Goal: Task Accomplishment & Management: Use online tool/utility

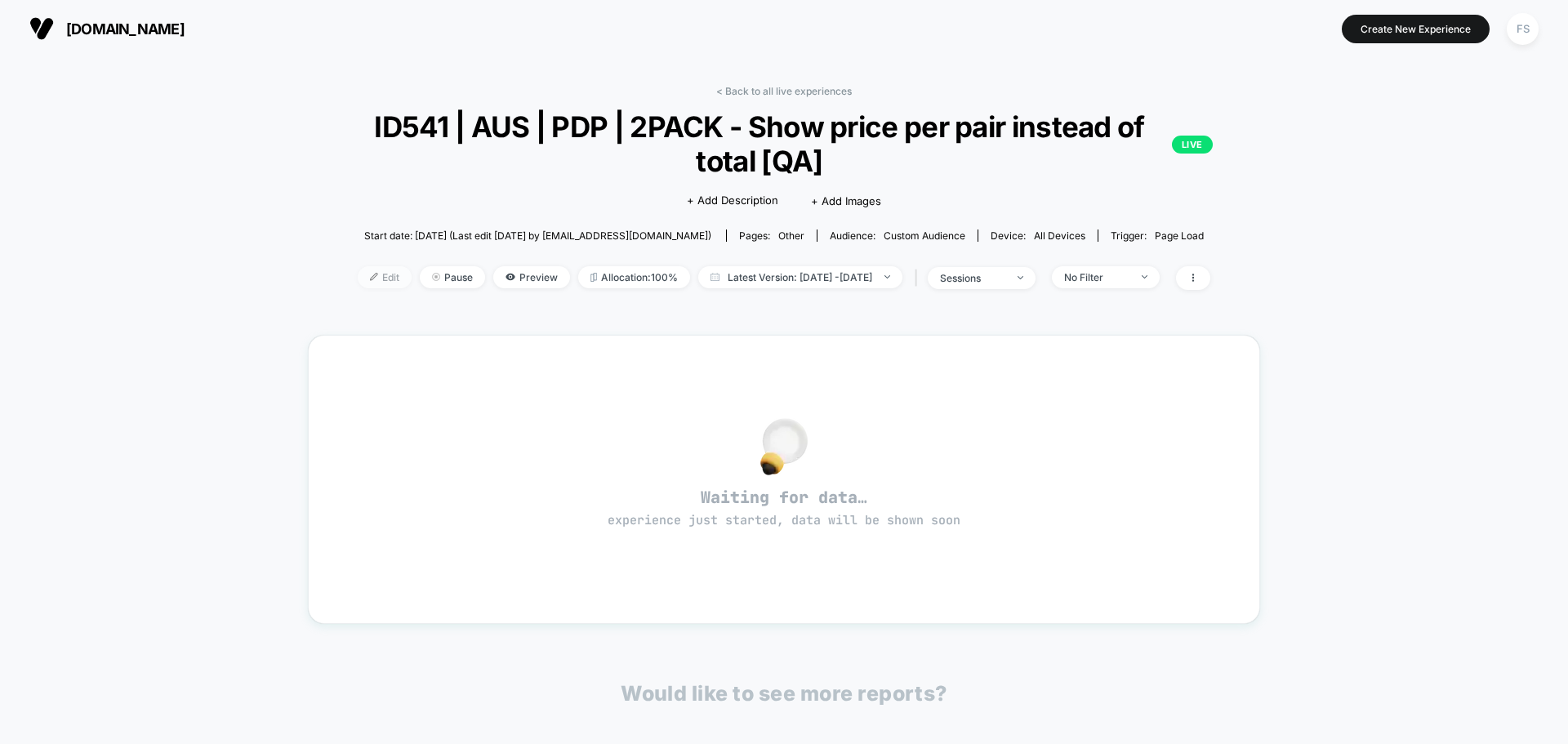
click at [360, 273] on span "Edit" at bounding box center [385, 278] width 54 height 22
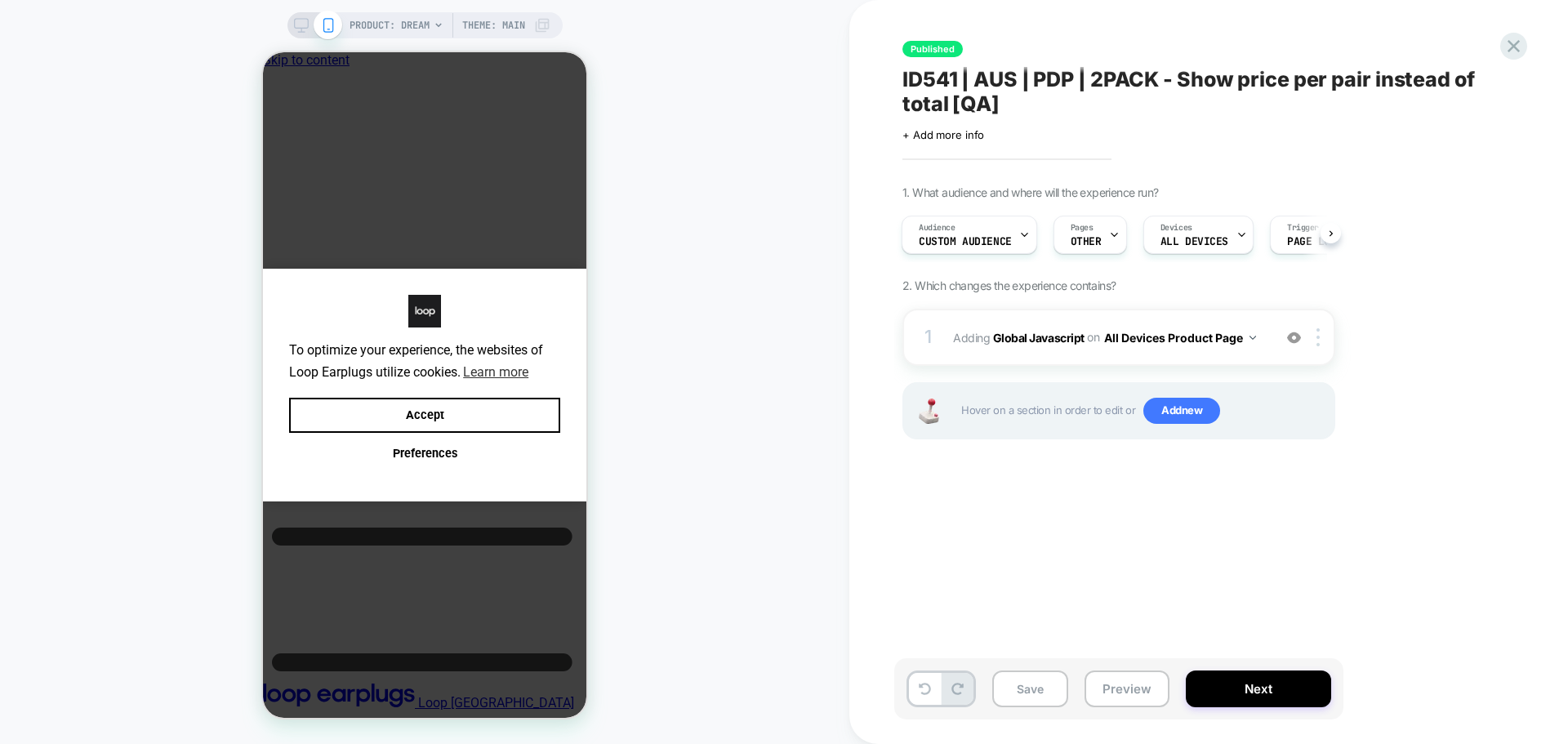
scroll to position [0, 13]
click at [1042, 349] on span "Adding Global Javascript on All Devices Product Page" at bounding box center [1109, 338] width 311 height 23
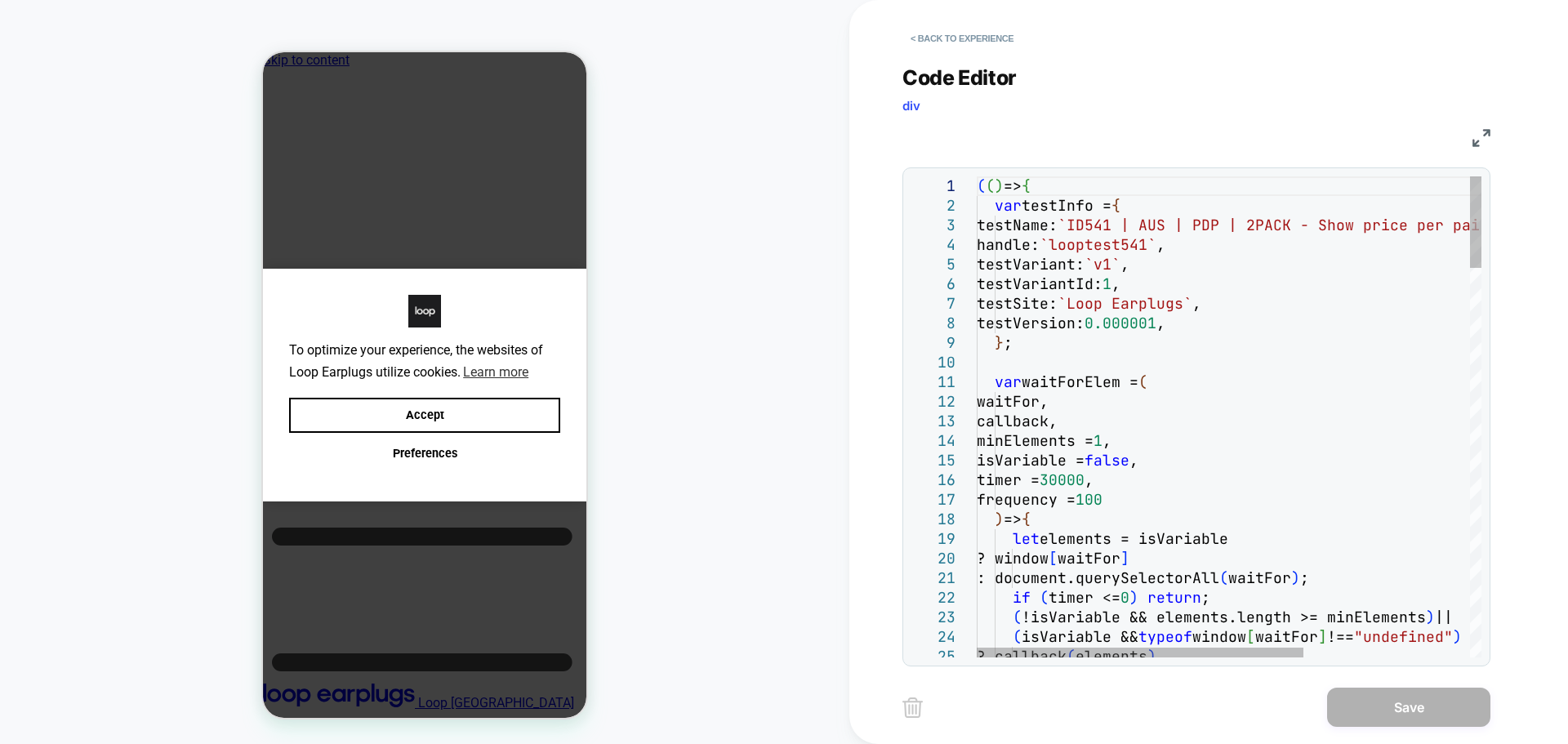
scroll to position [0, 0]
type textarea "**********"
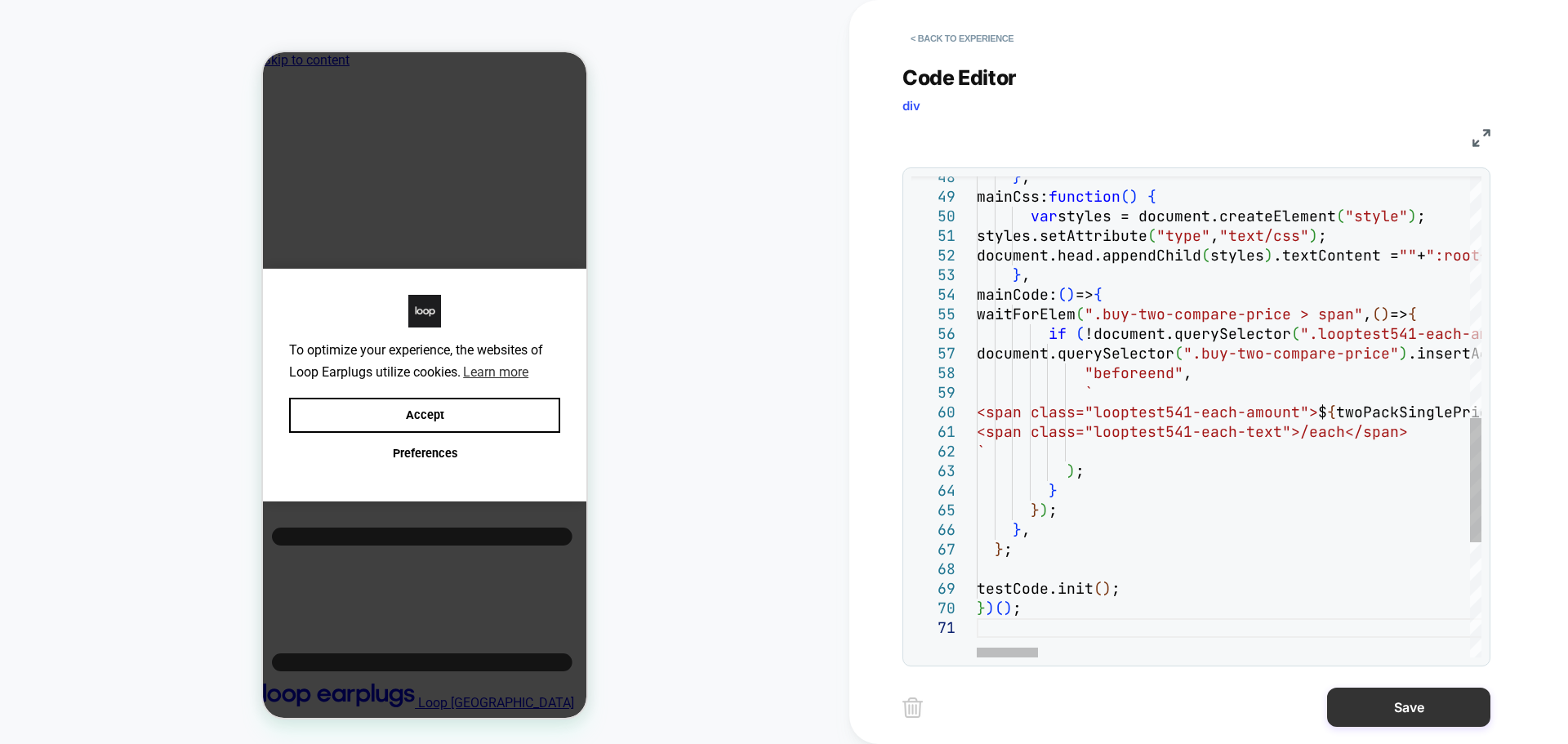
click at [1389, 714] on button "Save" at bounding box center [1409, 707] width 164 height 39
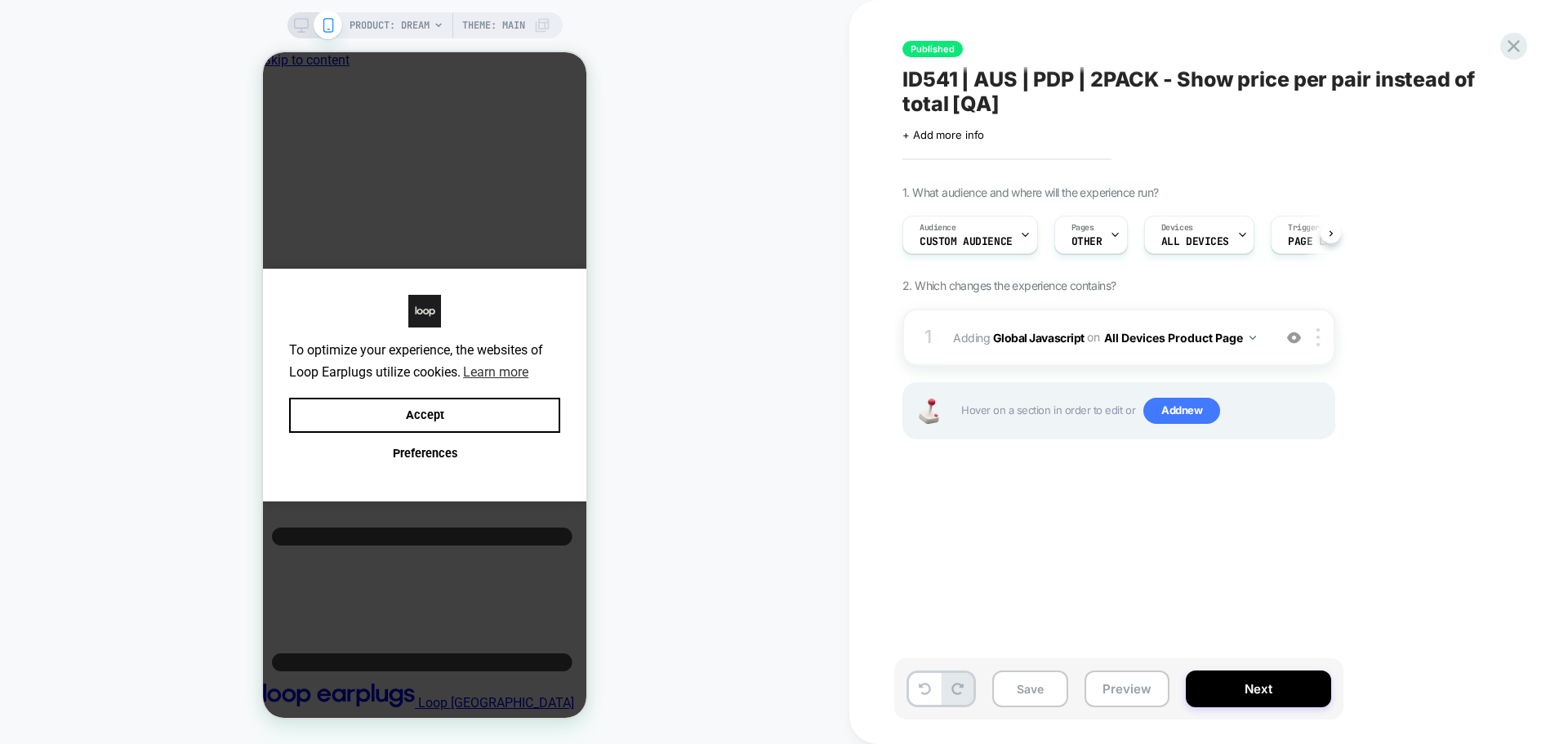
scroll to position [0, 1]
click at [1047, 690] on button "Save" at bounding box center [1030, 689] width 76 height 37
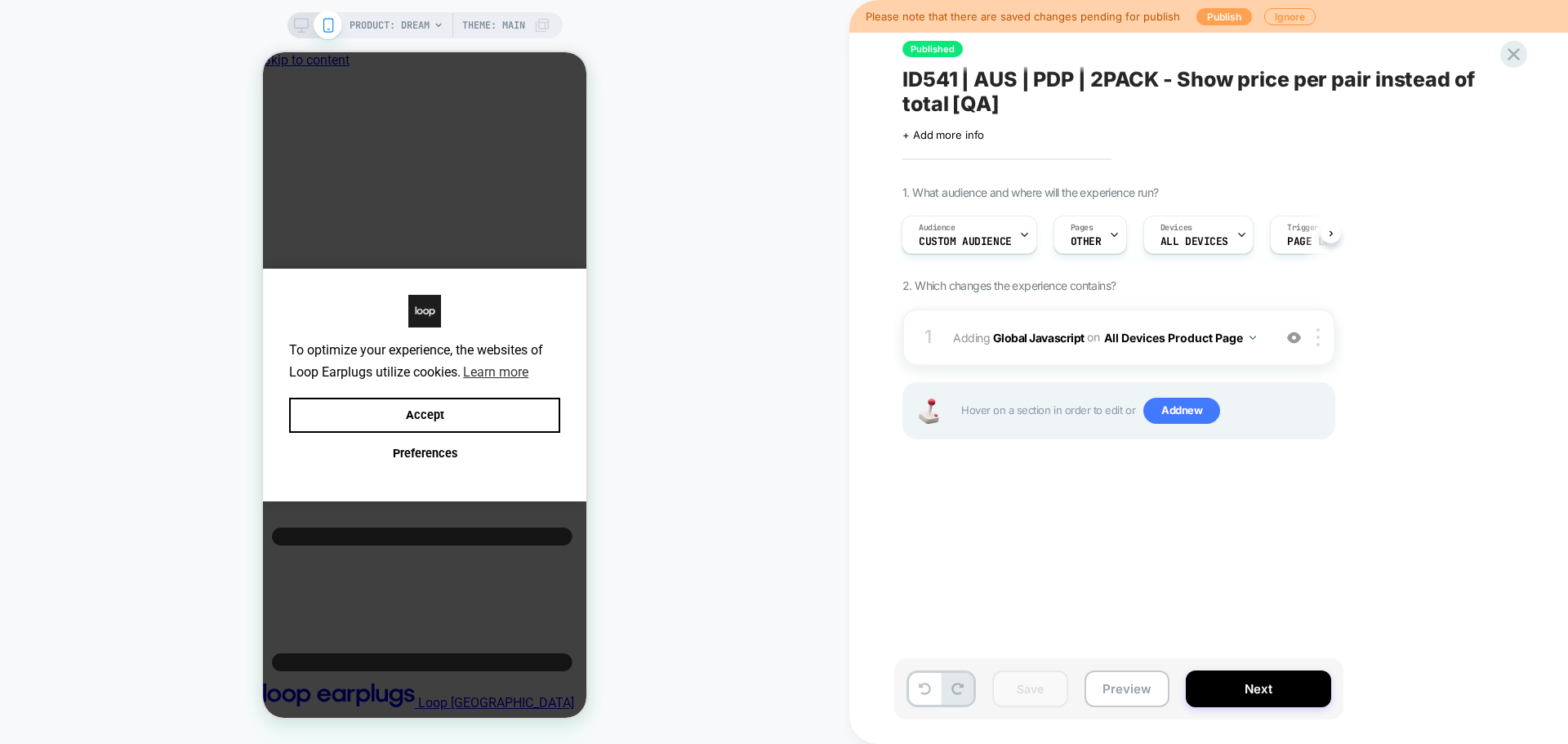
click at [1197, 17] on button "Publish" at bounding box center [1224, 17] width 55 height 17
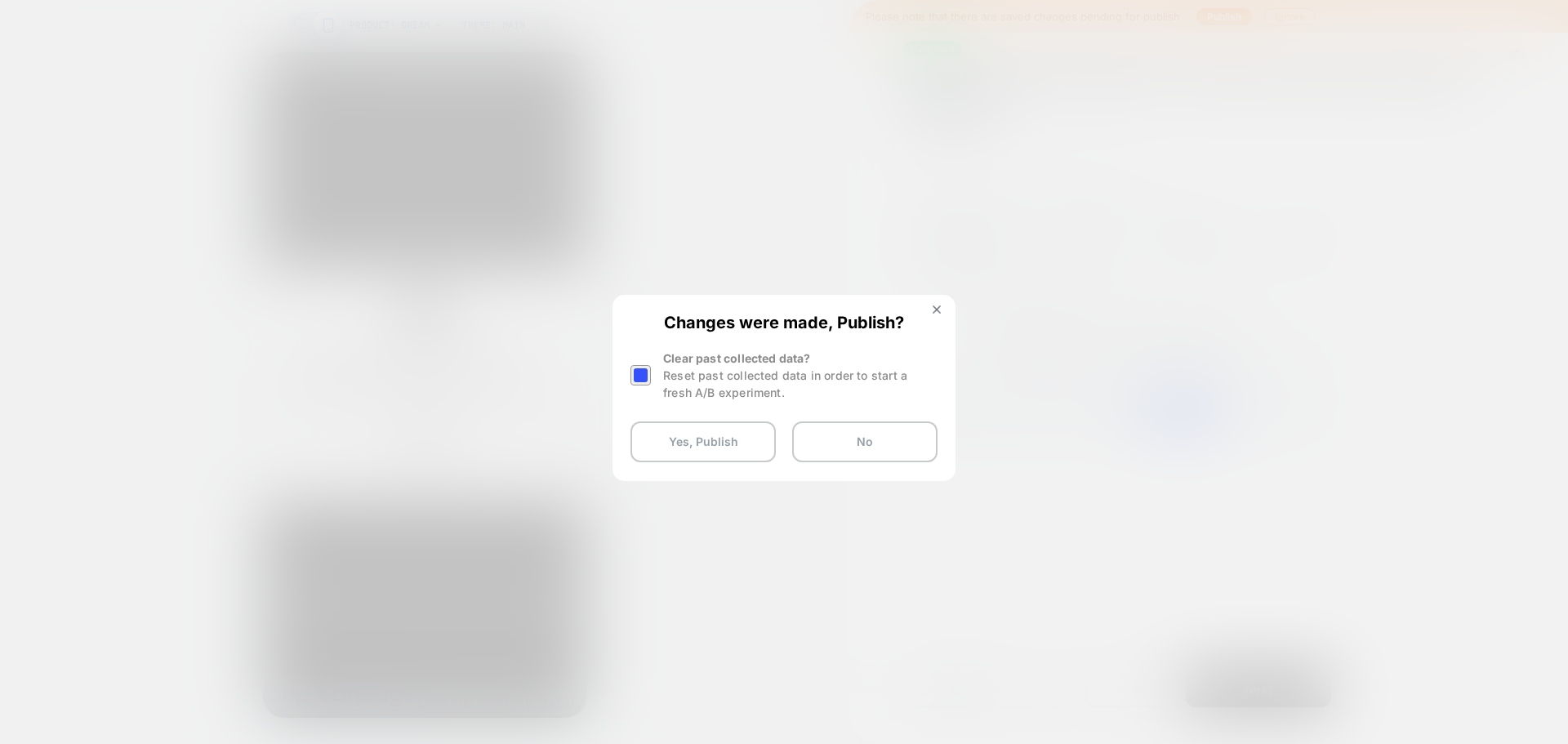
click at [637, 374] on div at bounding box center [641, 375] width 20 height 20
click at [657, 440] on button "Yes, Publish" at bounding box center [703, 442] width 145 height 41
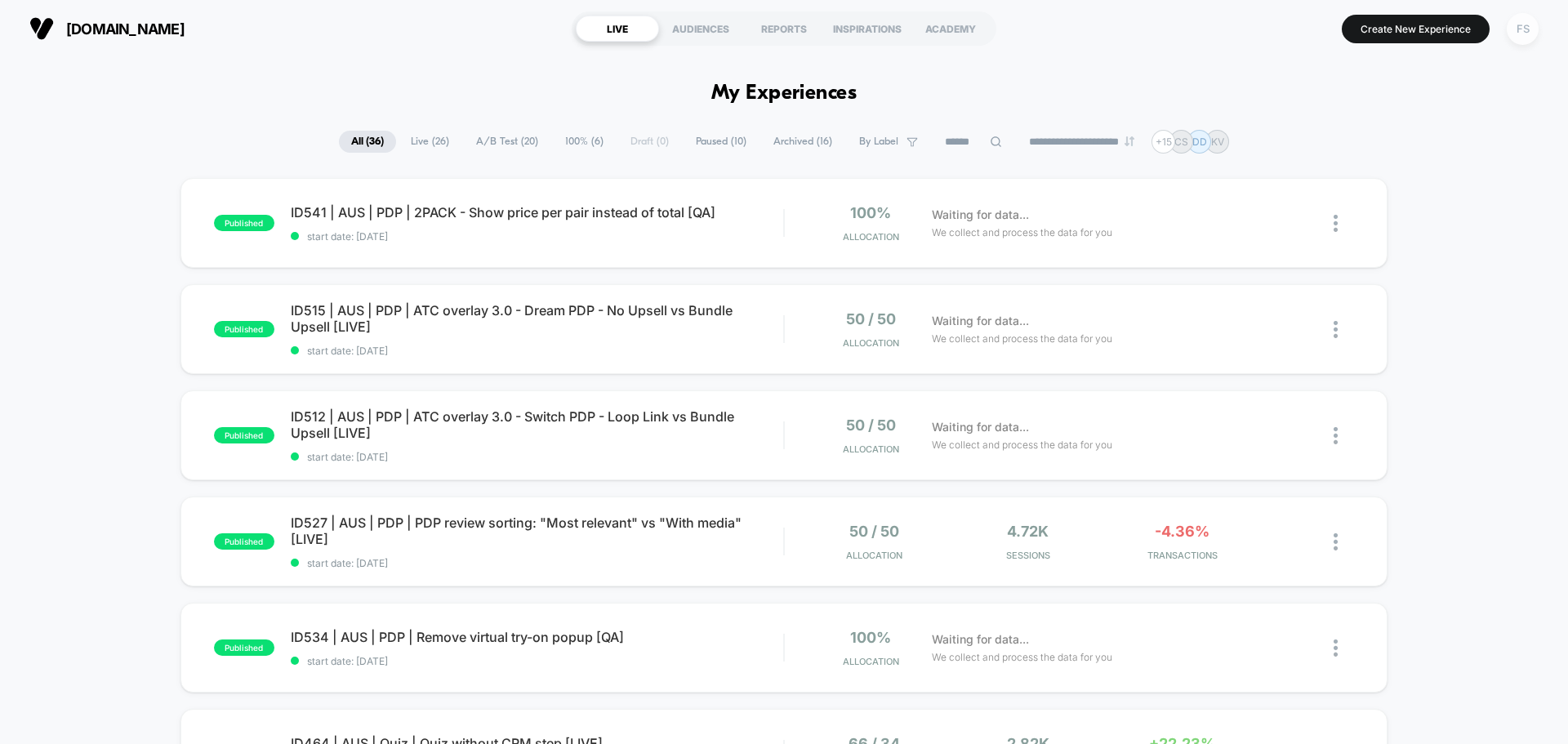
click at [1527, 24] on div "FS" at bounding box center [1523, 29] width 32 height 32
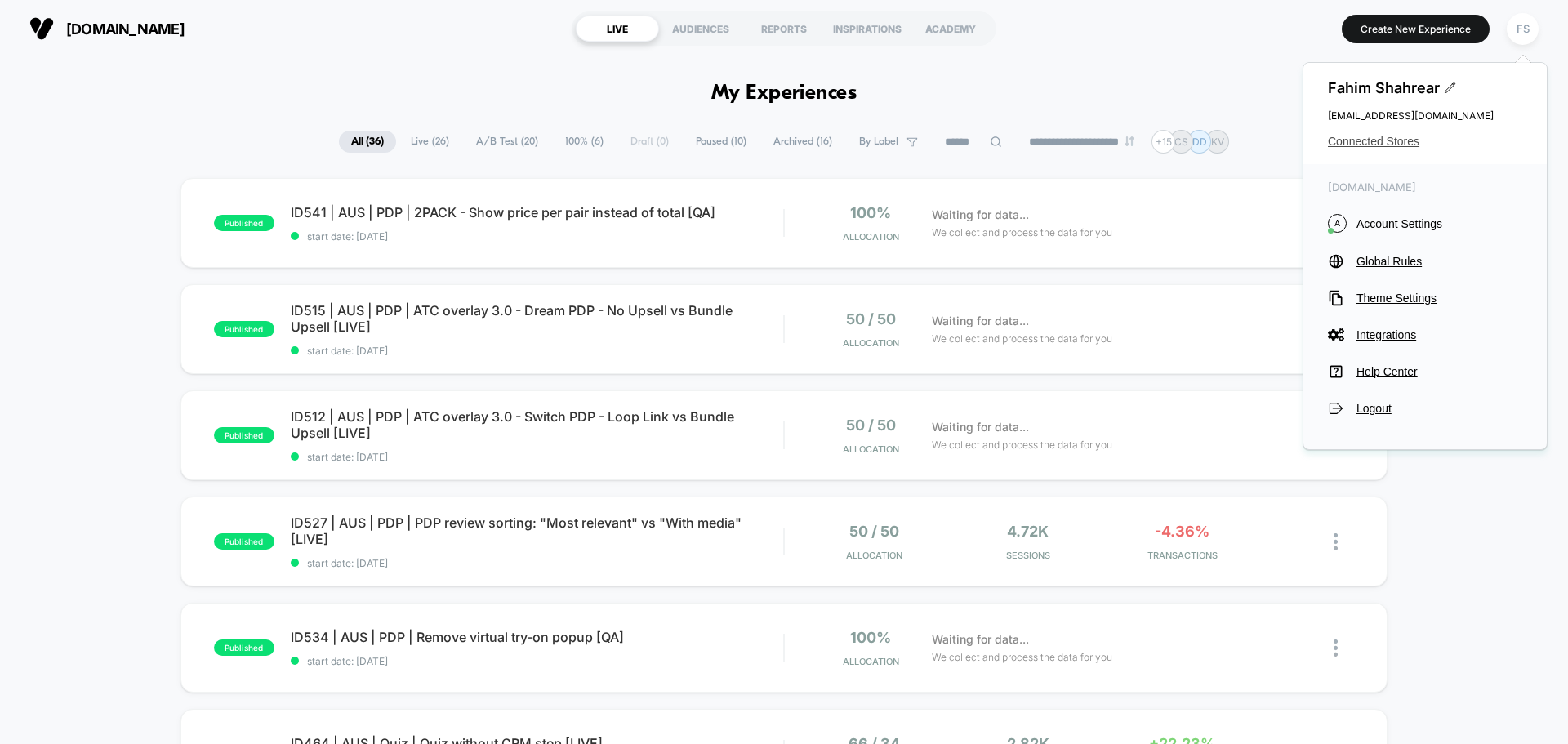
click at [1385, 136] on span "Connected Stores" at bounding box center [1425, 142] width 195 height 13
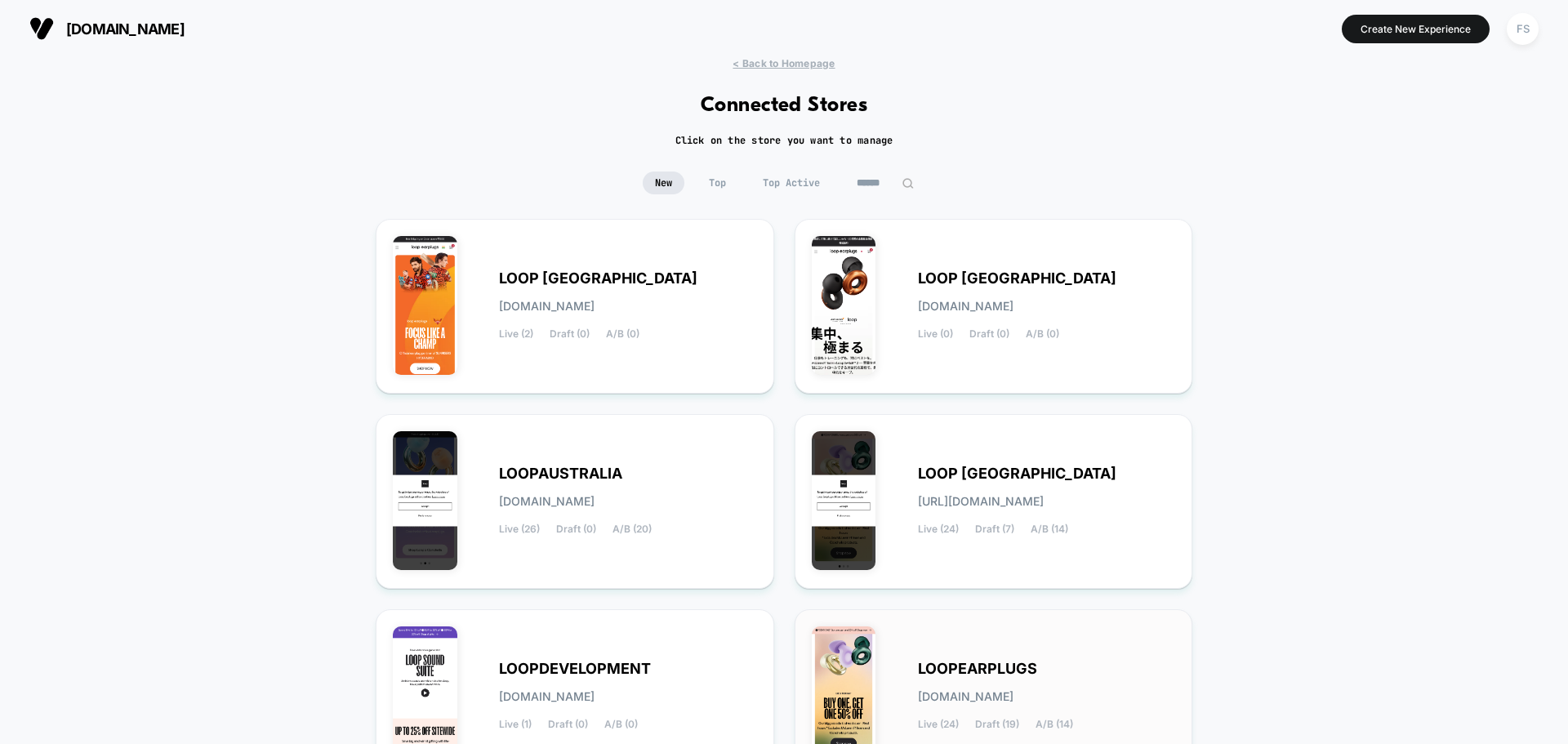
scroll to position [173, 0]
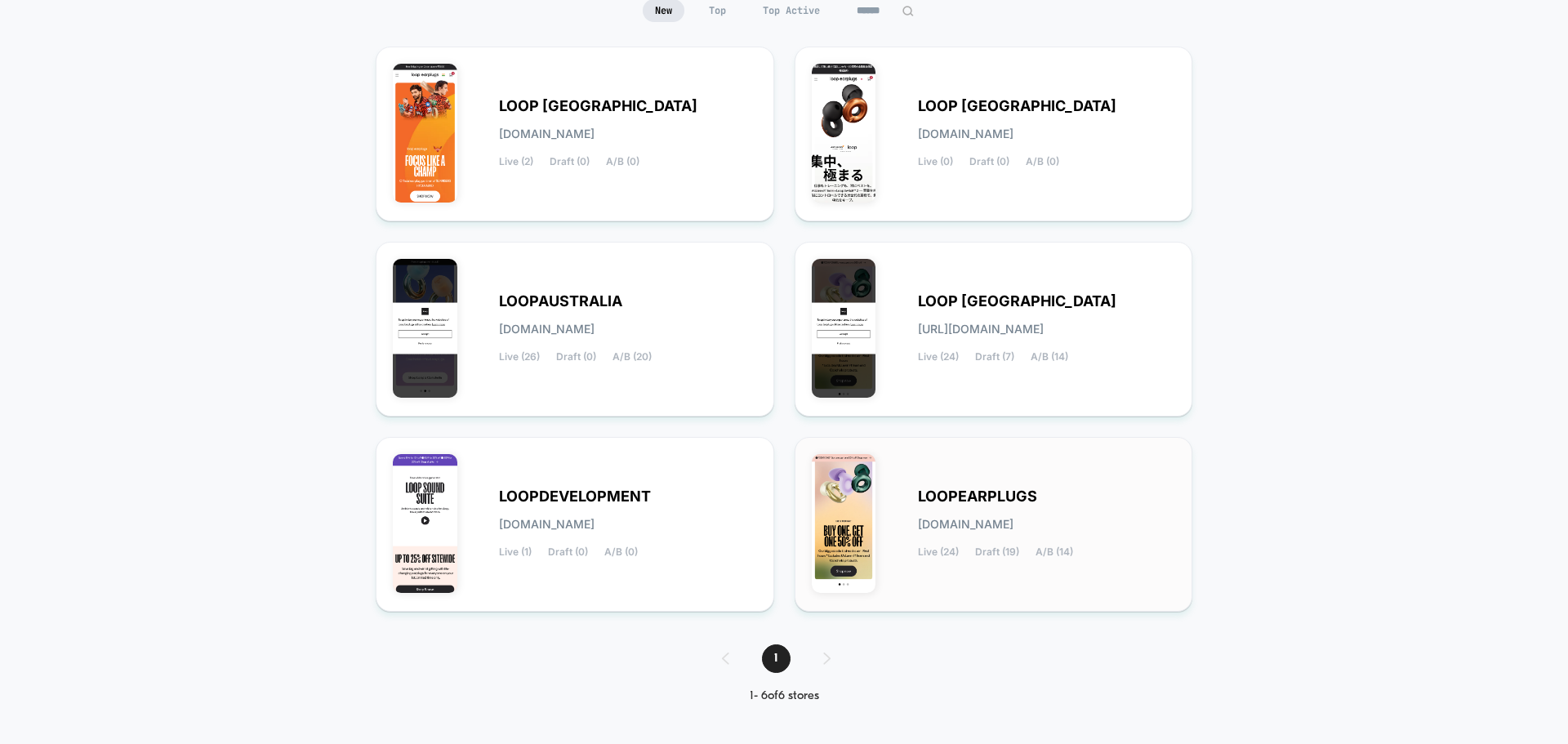
click at [1046, 504] on div "LOOPEARPLUGS [DOMAIN_NAME] Live (24) Draft (19) A/B (14)" at bounding box center [1047, 524] width 258 height 67
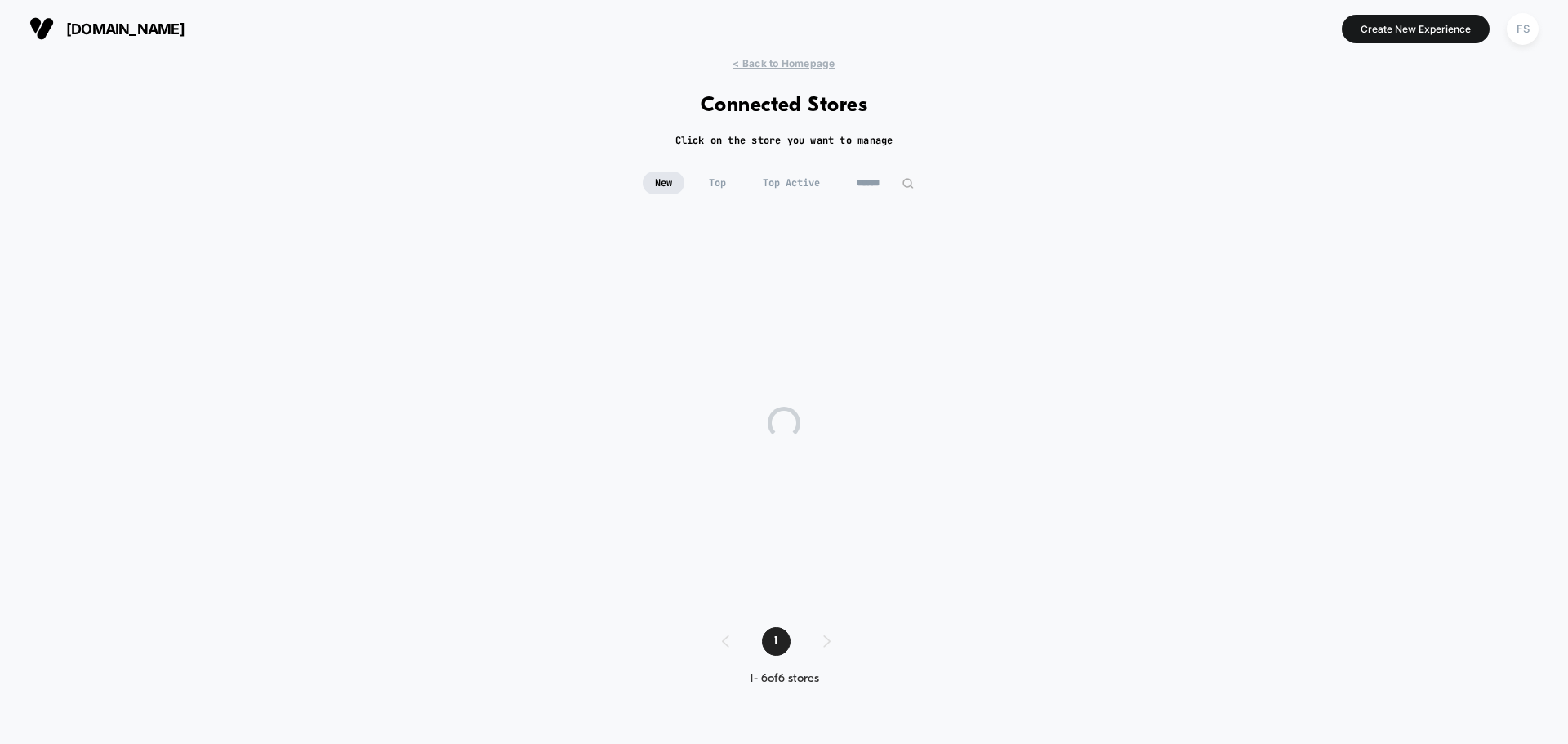
scroll to position [0, 0]
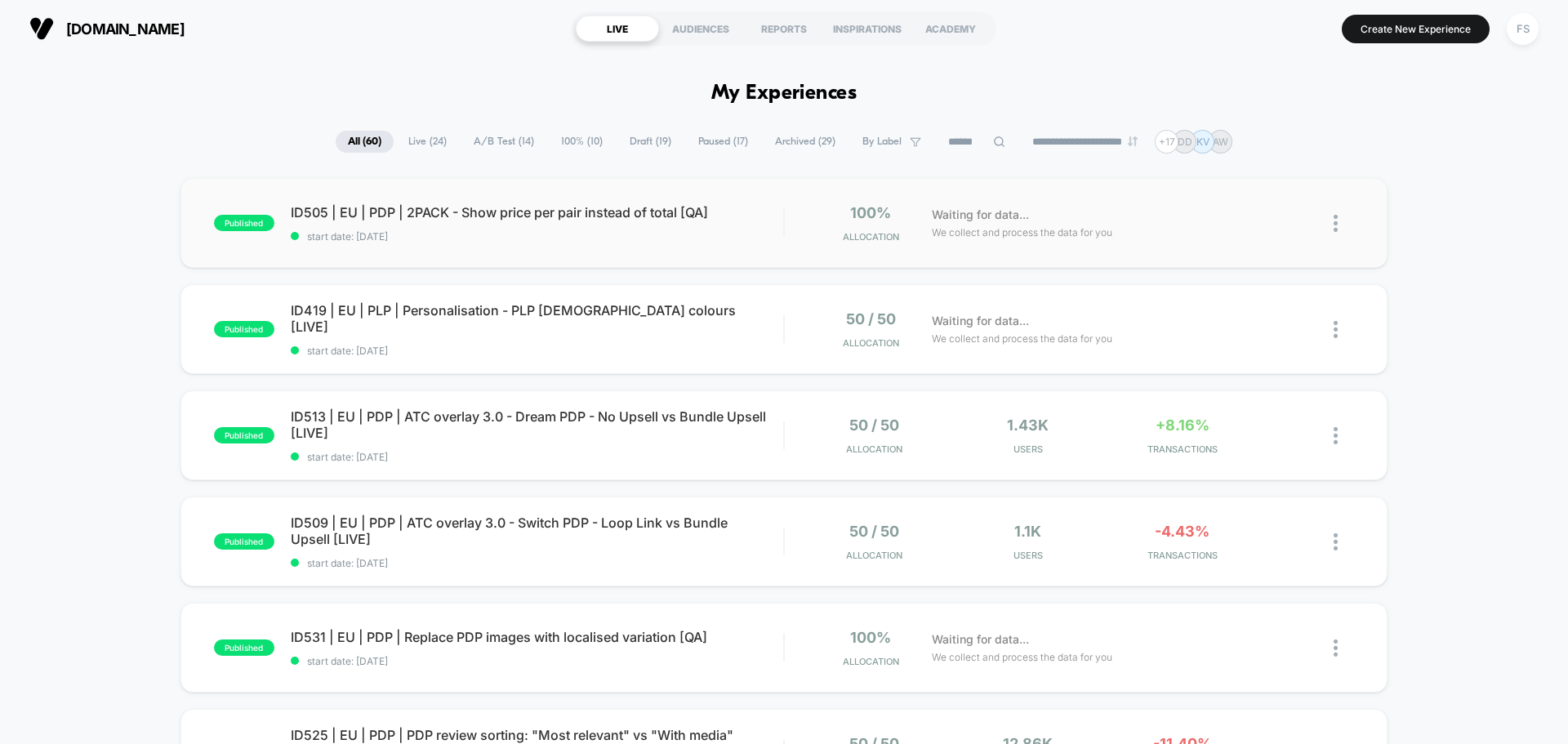
click at [405, 229] on div "ID505 | EU | PDP | 2PACK - Show price per pair instead of total [QA] start date…" at bounding box center [537, 224] width 492 height 39
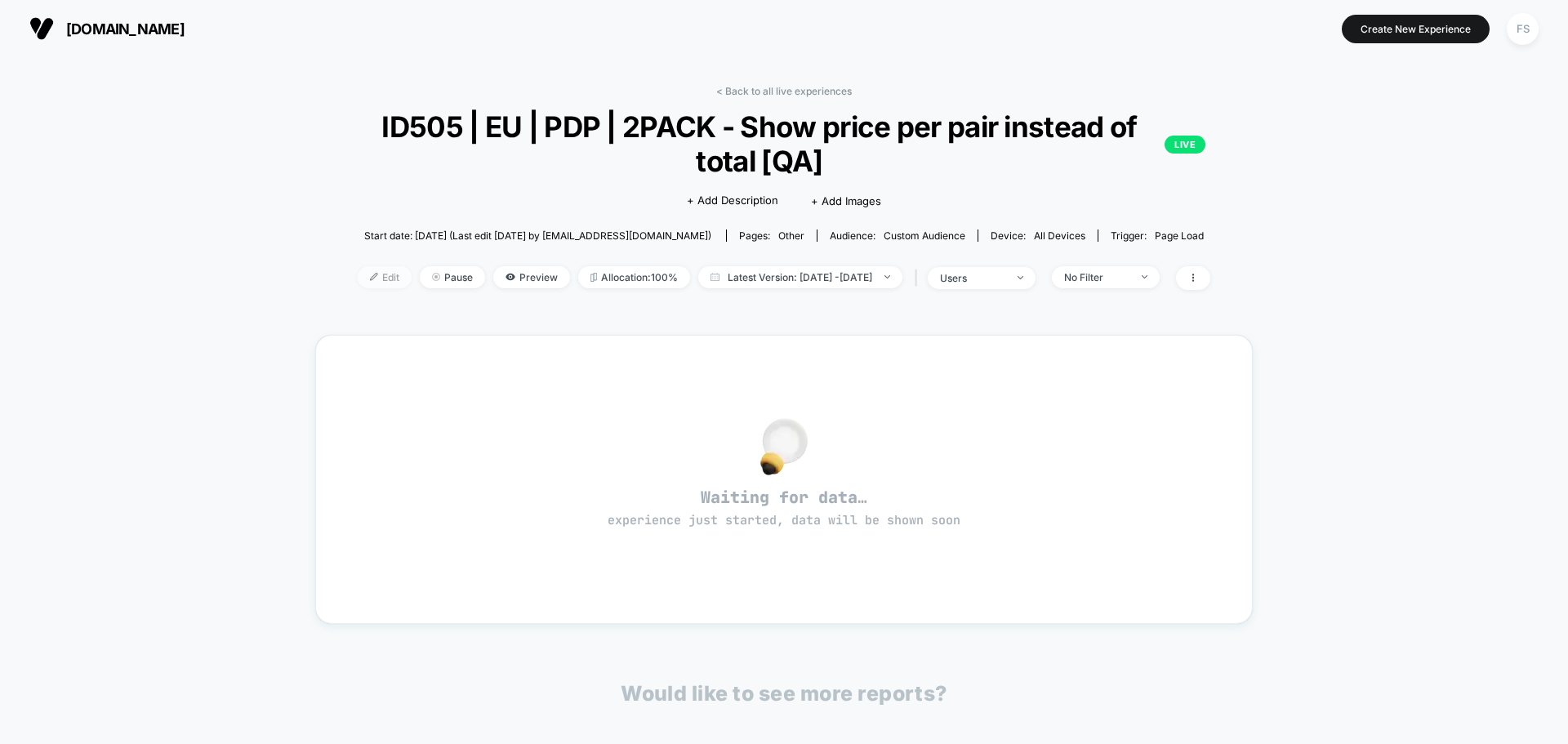
click at [371, 267] on span "Edit" at bounding box center [385, 278] width 54 height 22
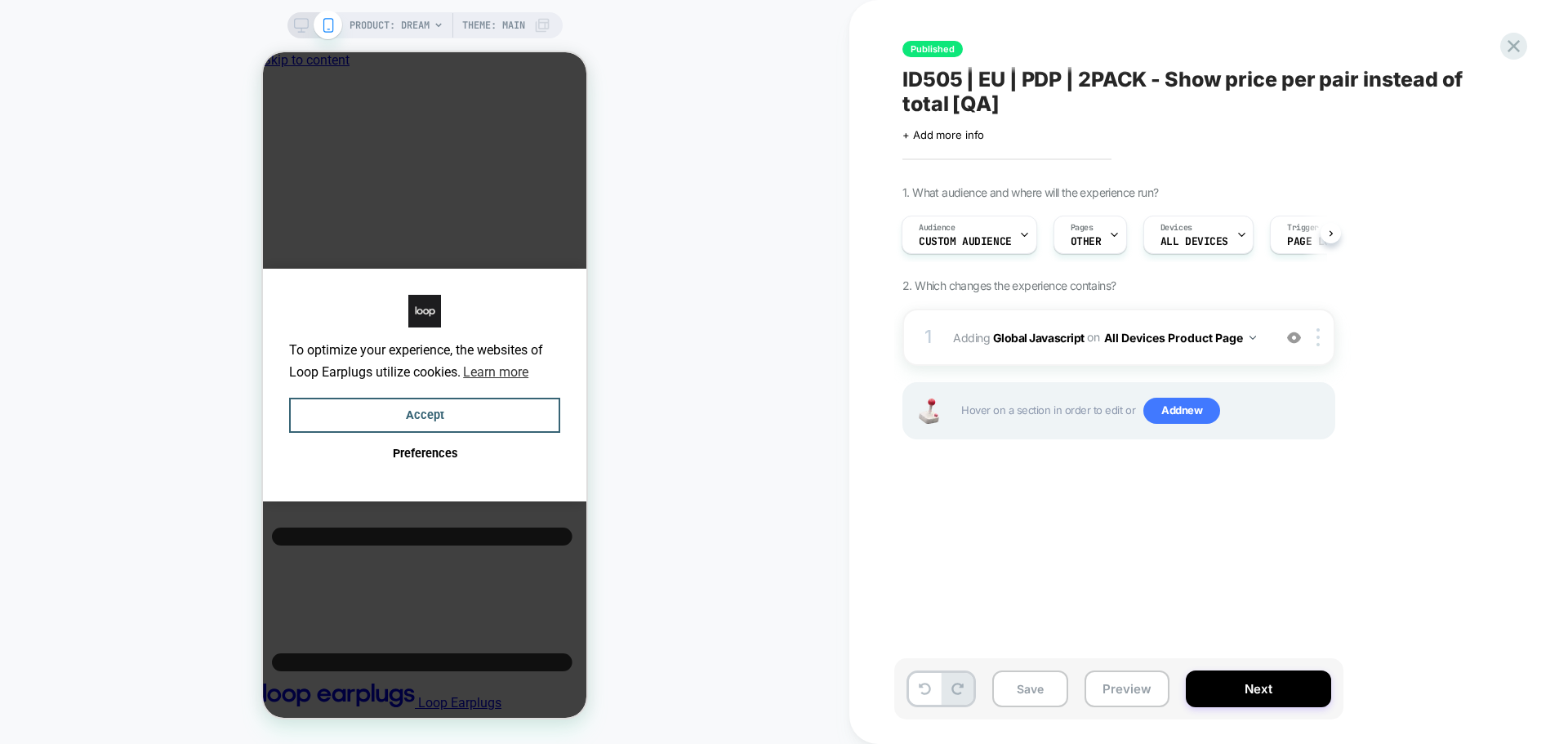
scroll to position [0, 13]
click at [1023, 341] on b "Global Javascript" at bounding box center [1038, 337] width 91 height 14
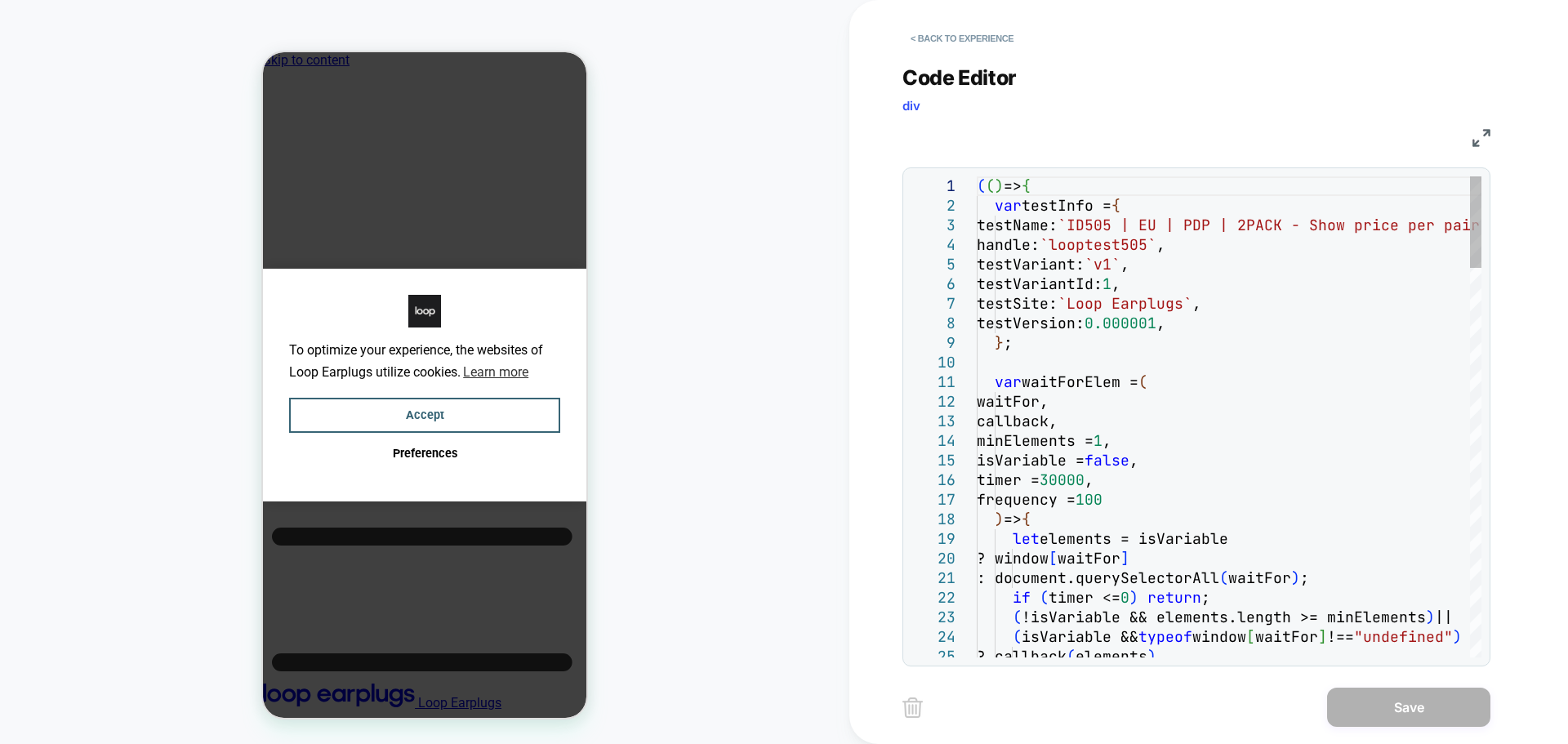
scroll to position [0, 0]
type textarea "**********"
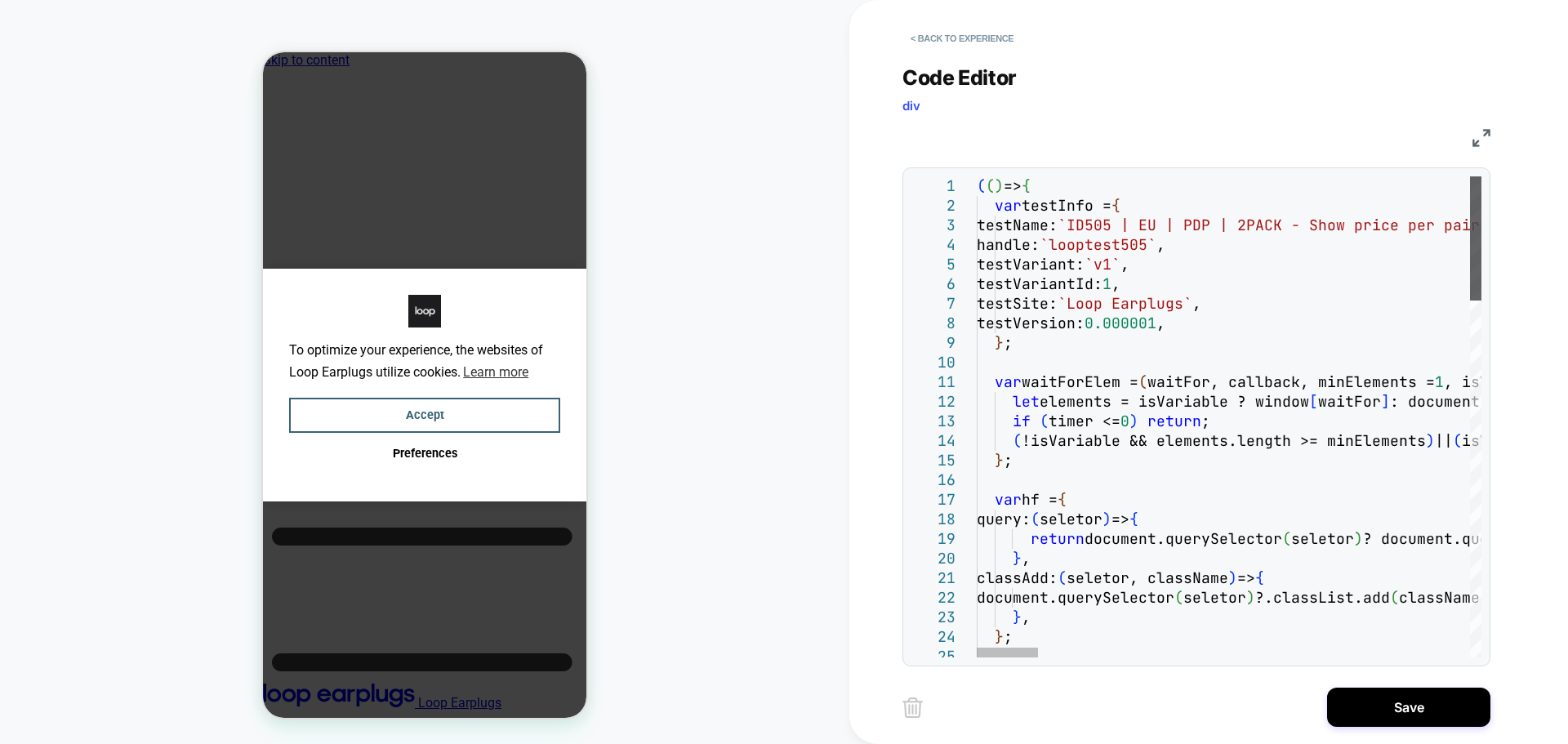
click at [1482, 176] on div at bounding box center [1476, 238] width 12 height 124
click at [1365, 711] on button "Save" at bounding box center [1409, 707] width 164 height 39
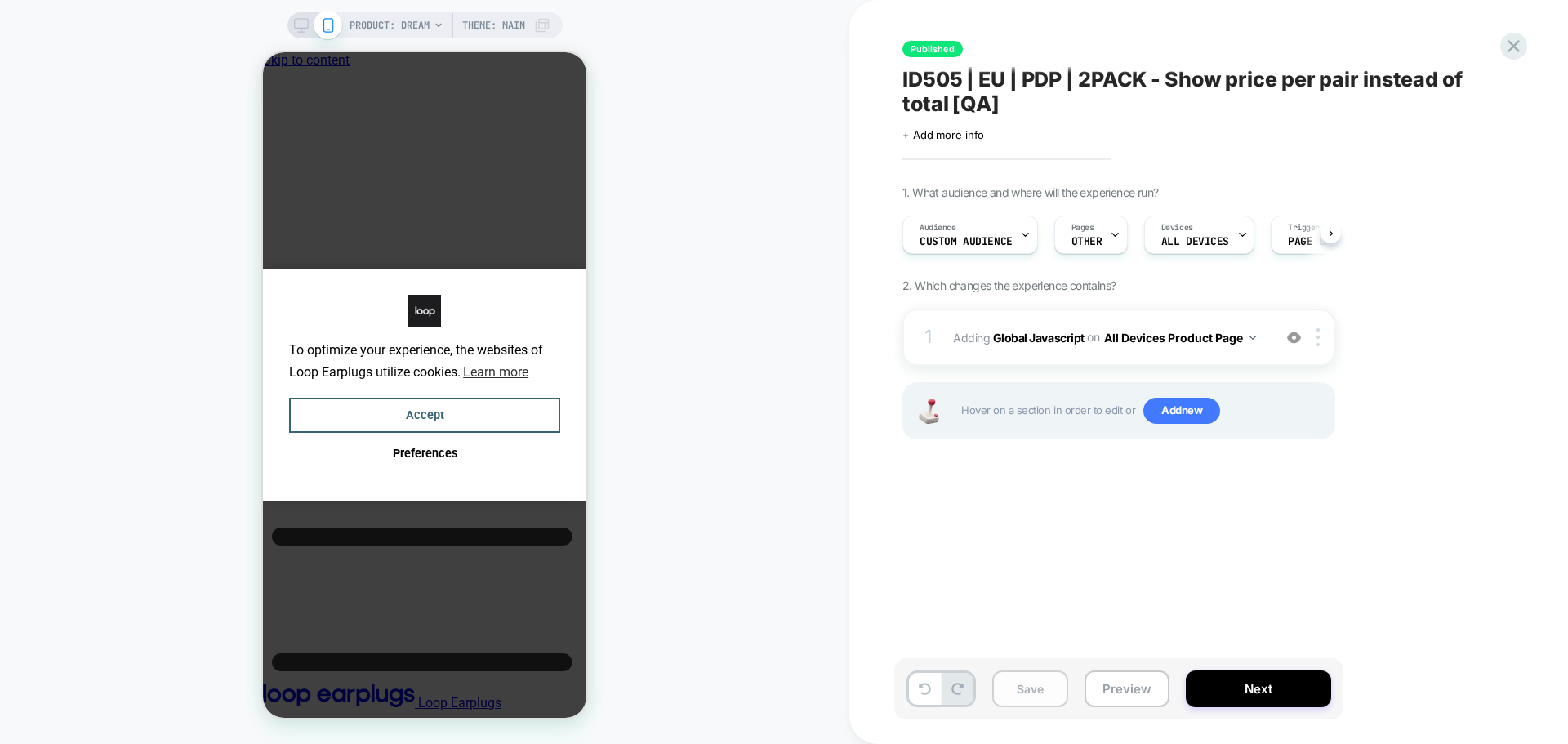
click at [1051, 694] on button "Save" at bounding box center [1030, 689] width 76 height 37
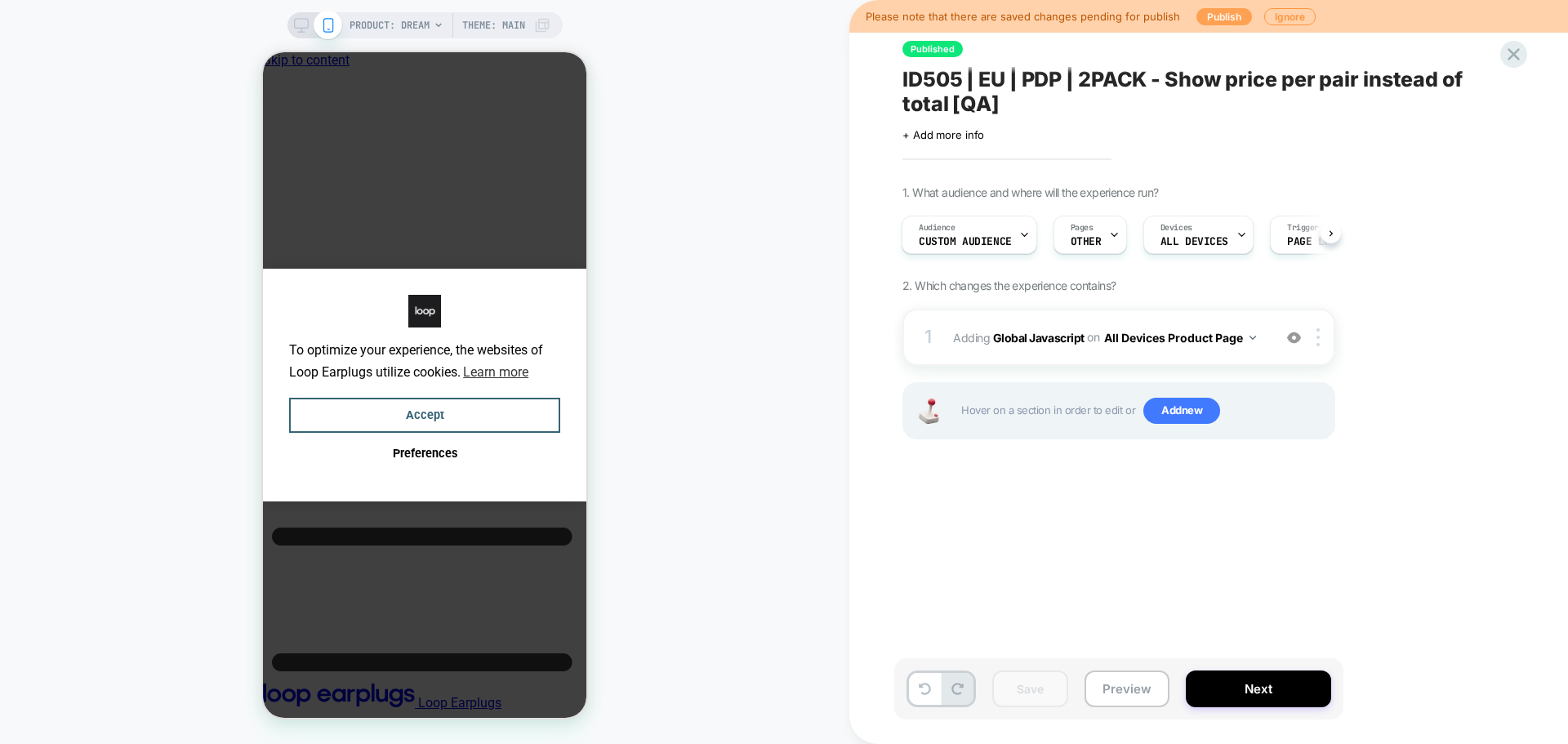
click at [1232, 18] on button "Publish" at bounding box center [1224, 17] width 55 height 17
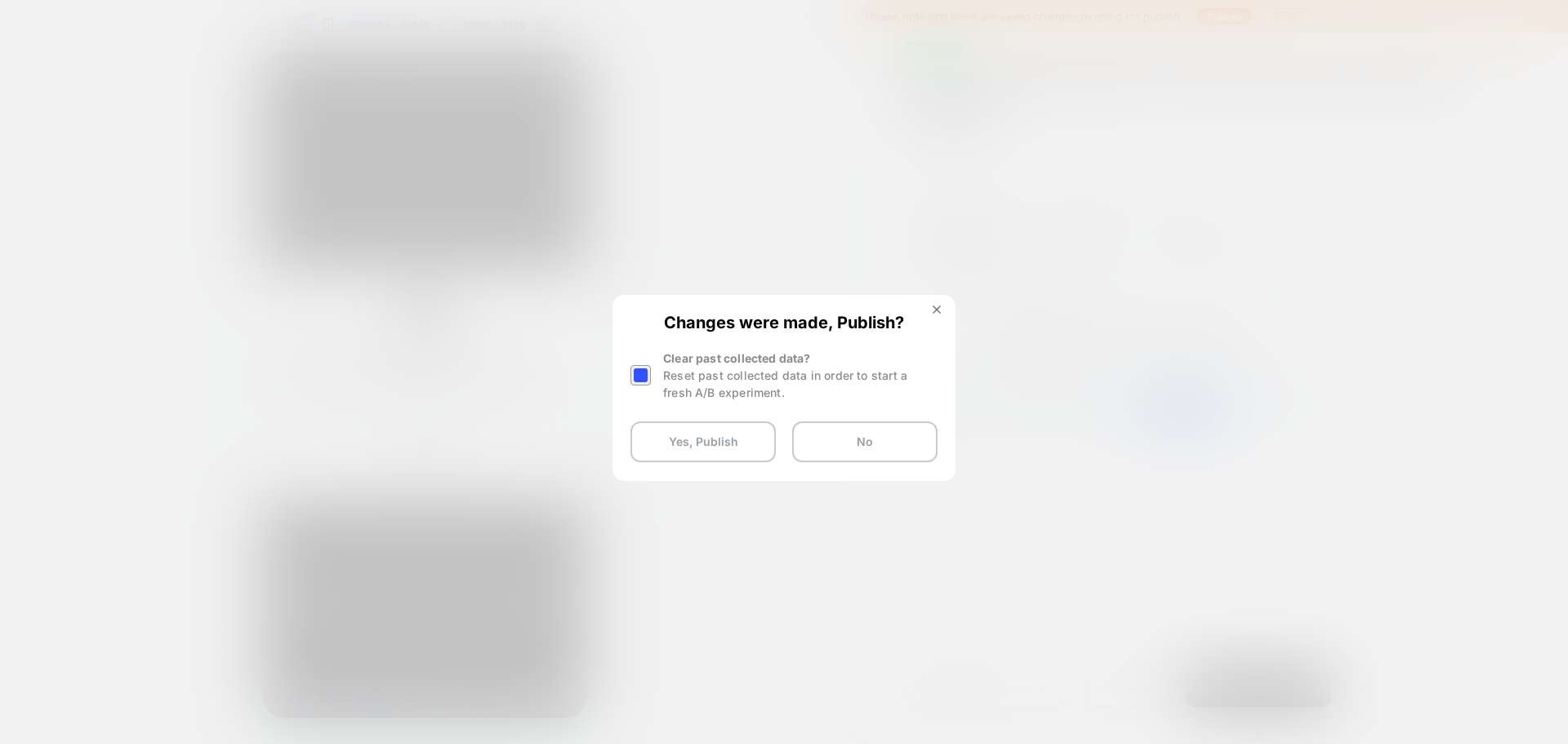
click at [643, 372] on div at bounding box center [641, 375] width 20 height 20
click at [665, 456] on button "Yes, Publish" at bounding box center [703, 442] width 145 height 41
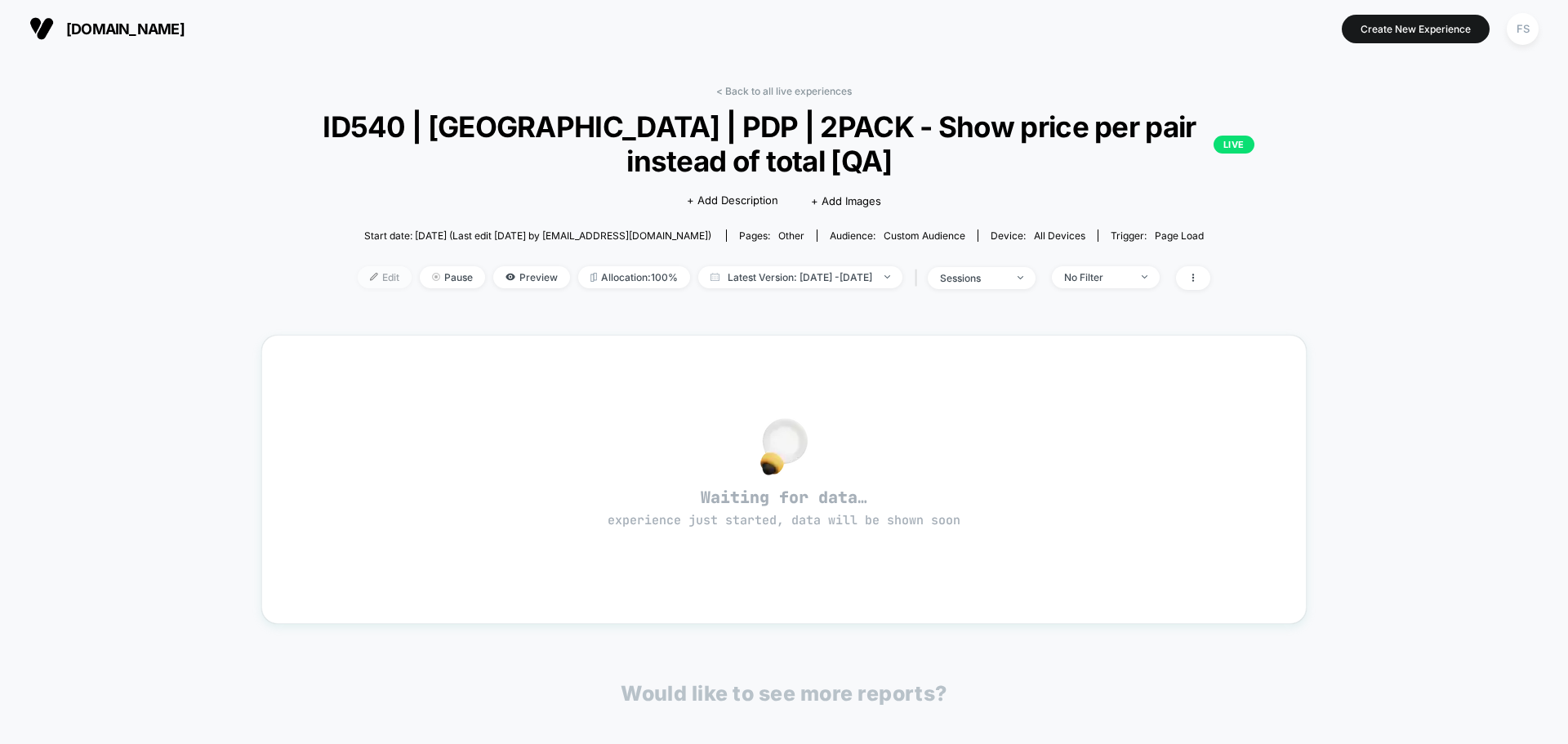
click at [358, 279] on span "Edit" at bounding box center [385, 278] width 54 height 22
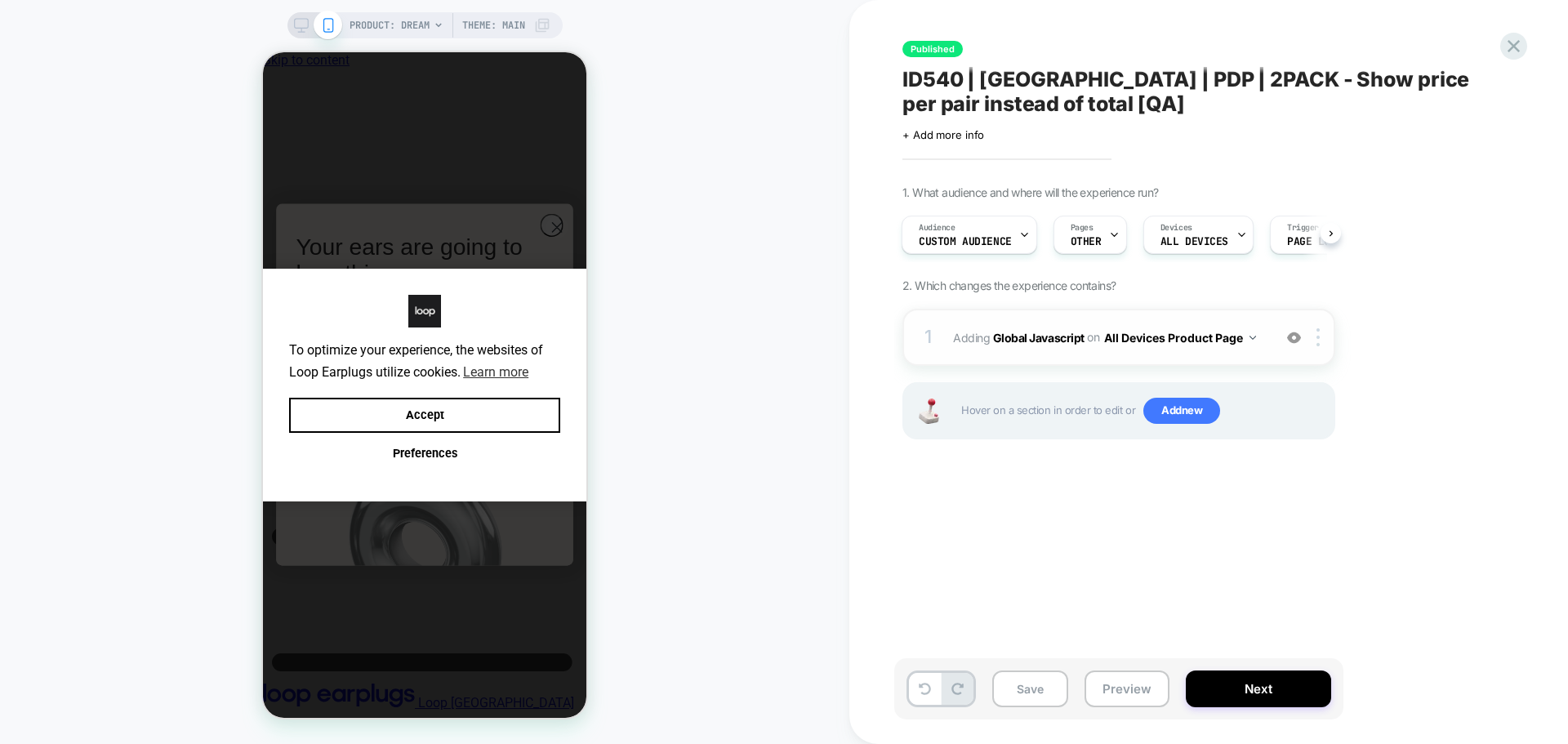
scroll to position [0, 13]
click at [1056, 332] on b "Global Javascript" at bounding box center [1038, 337] width 91 height 14
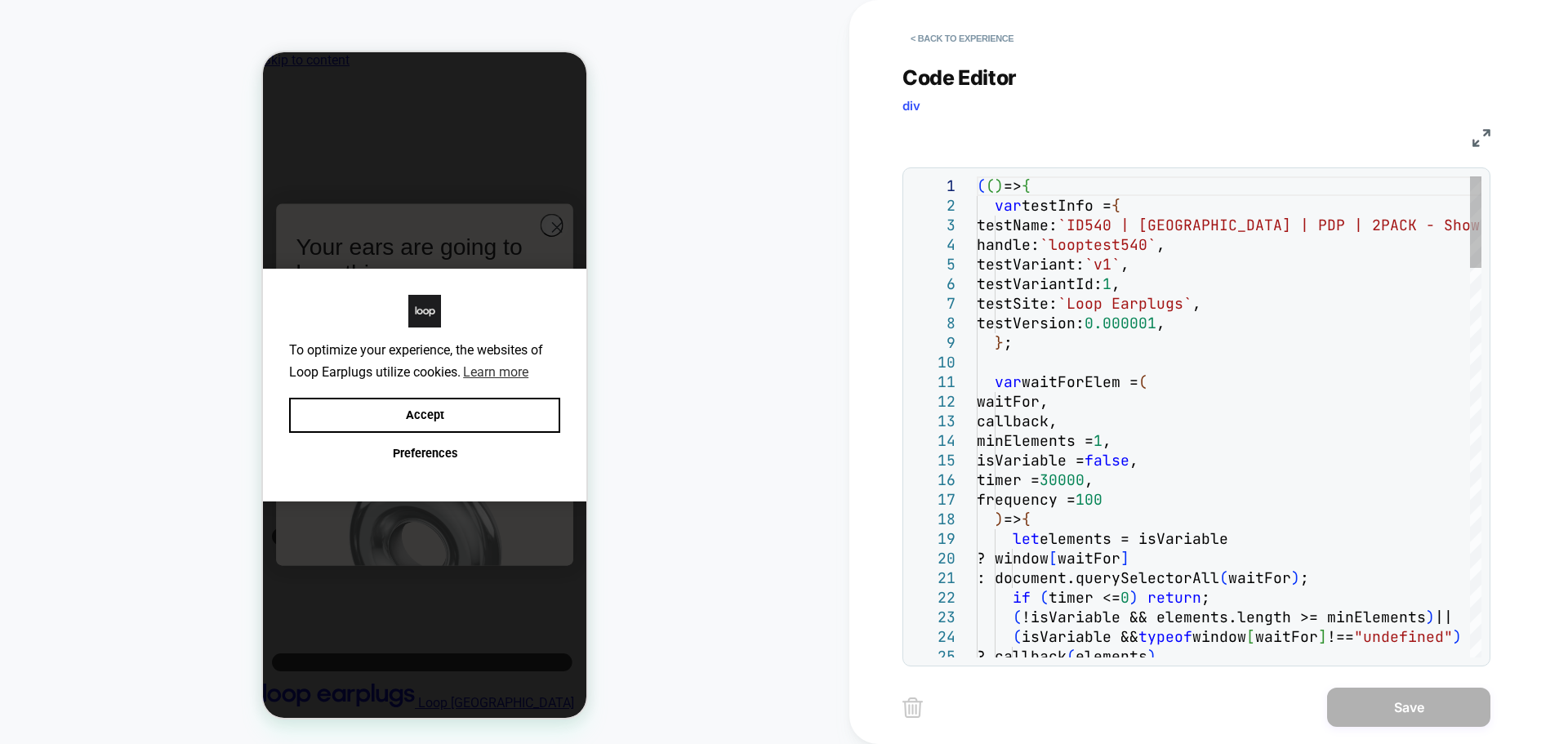
type textarea "**********"
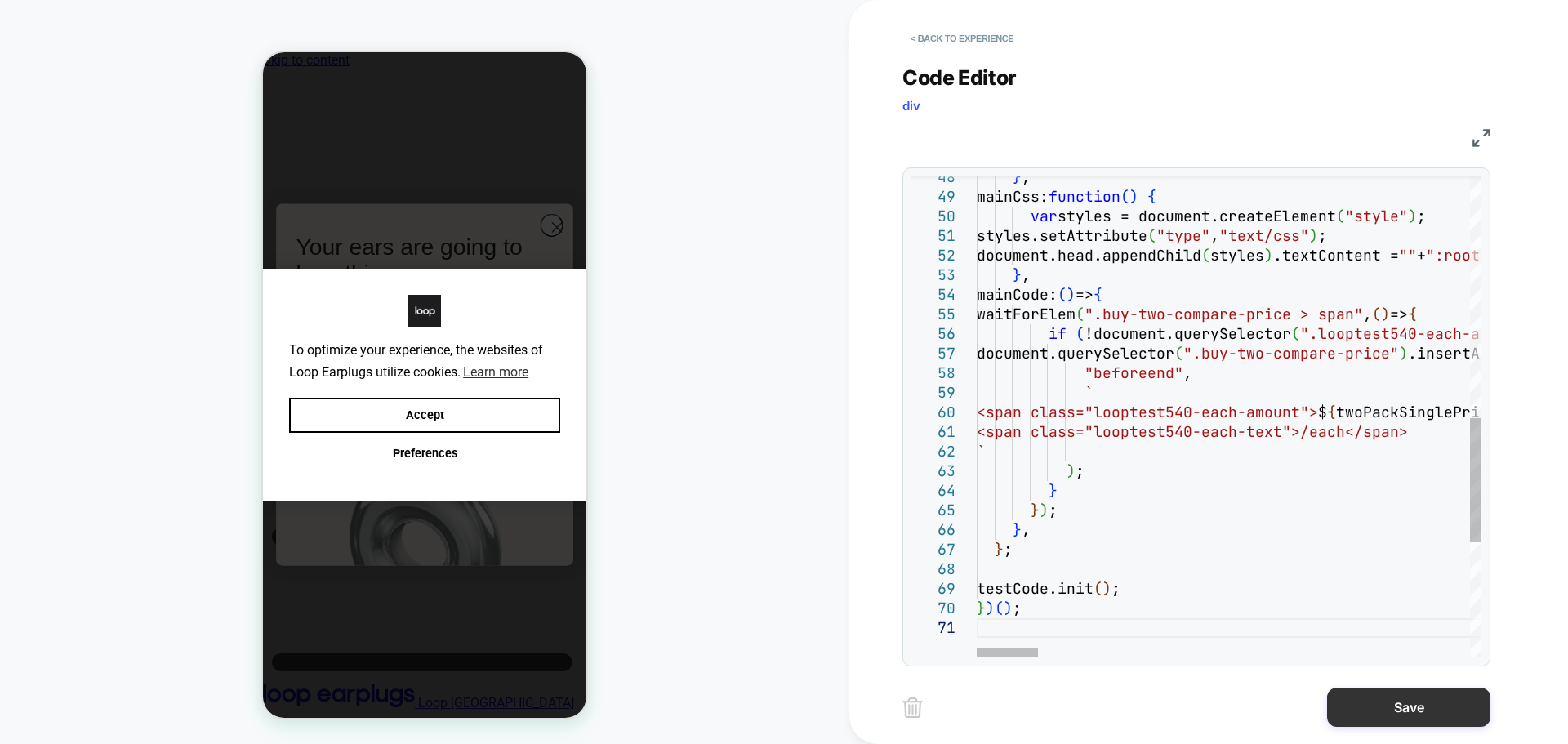
click at [1384, 700] on button "Save" at bounding box center [1409, 707] width 164 height 39
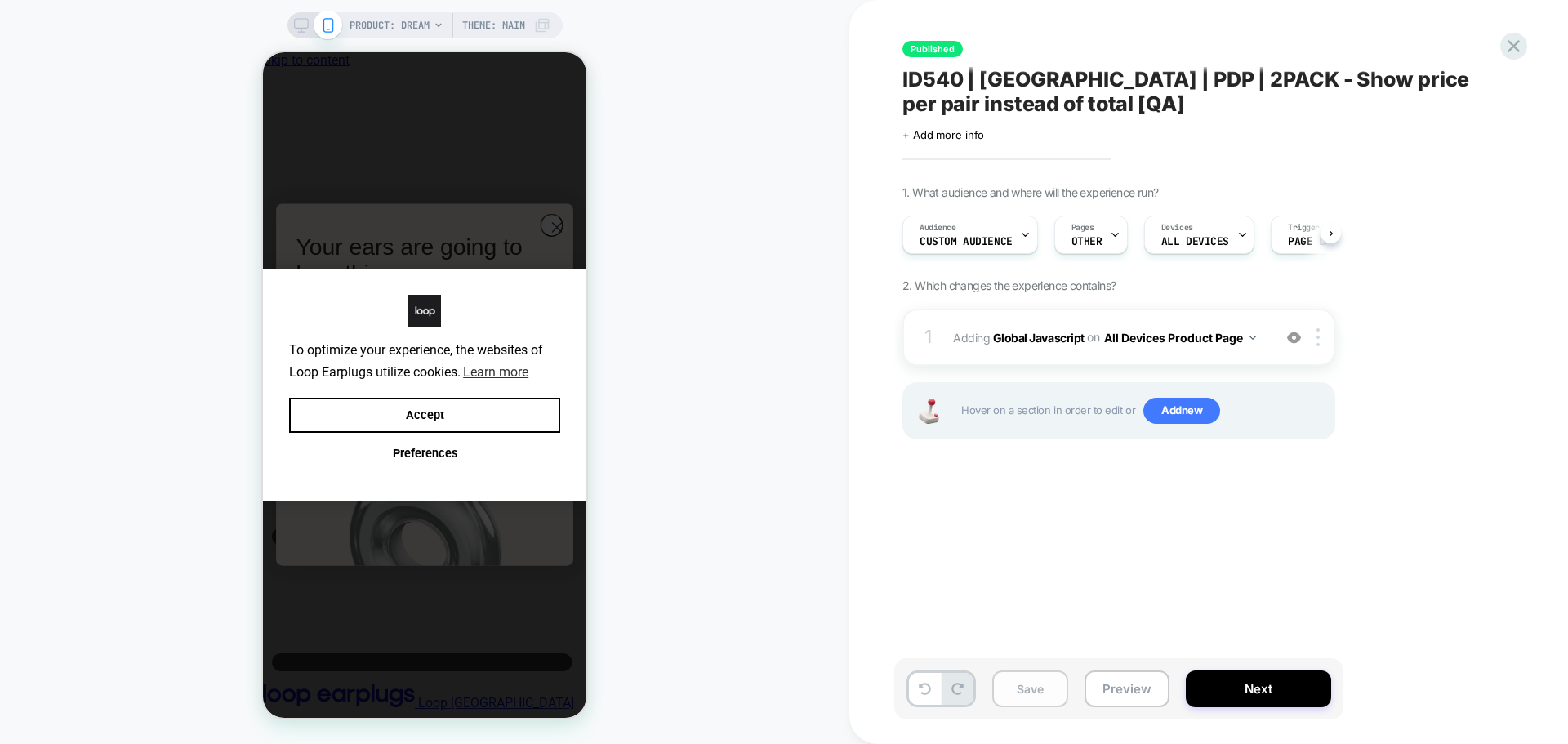
scroll to position [0, 1]
click at [1043, 689] on button "Save" at bounding box center [1030, 689] width 76 height 37
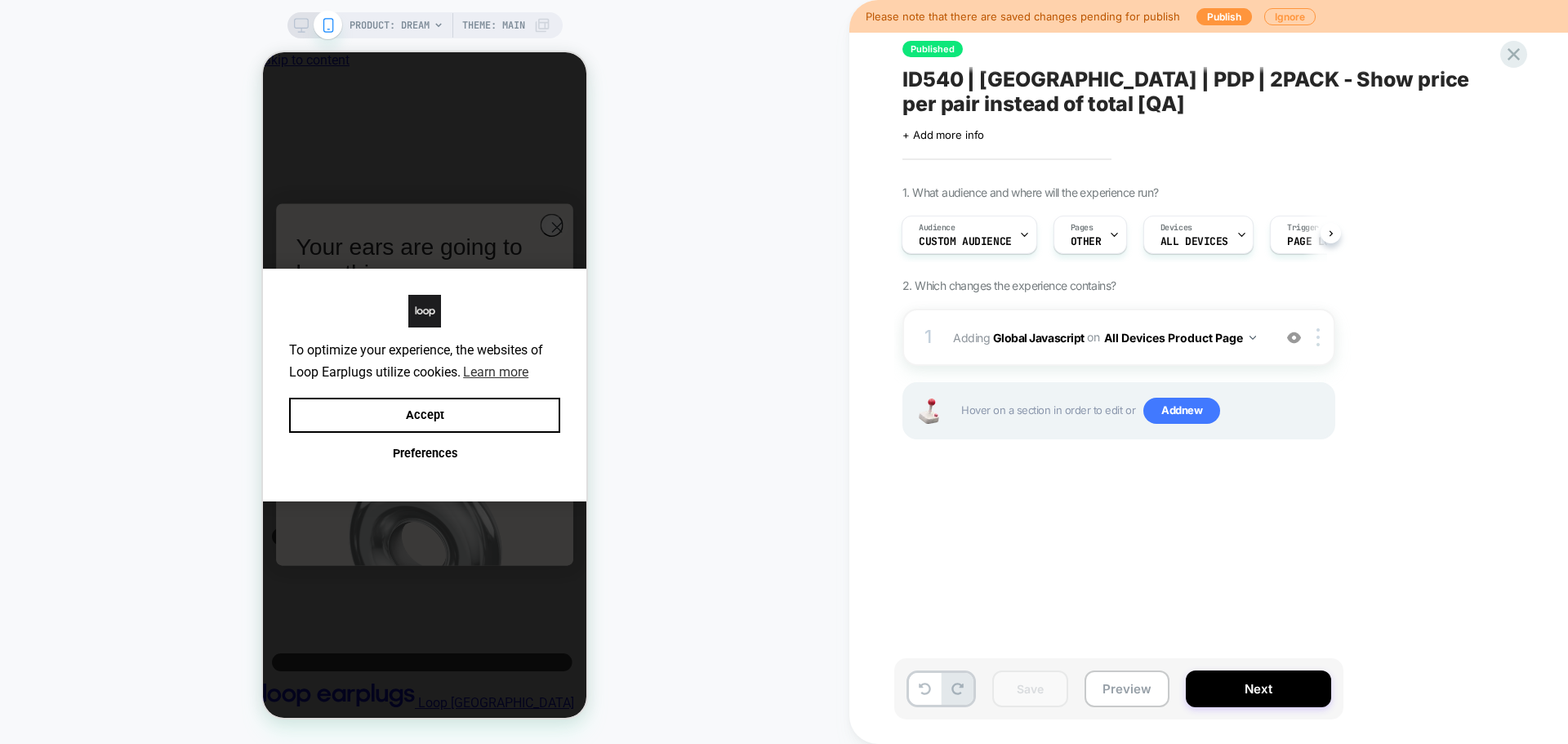
click at [1185, 18] on div "Please note that there are saved changes pending for publish Publish Ignore" at bounding box center [1208, 16] width 719 height 33
click at [1199, 13] on button "Publish" at bounding box center [1224, 17] width 55 height 17
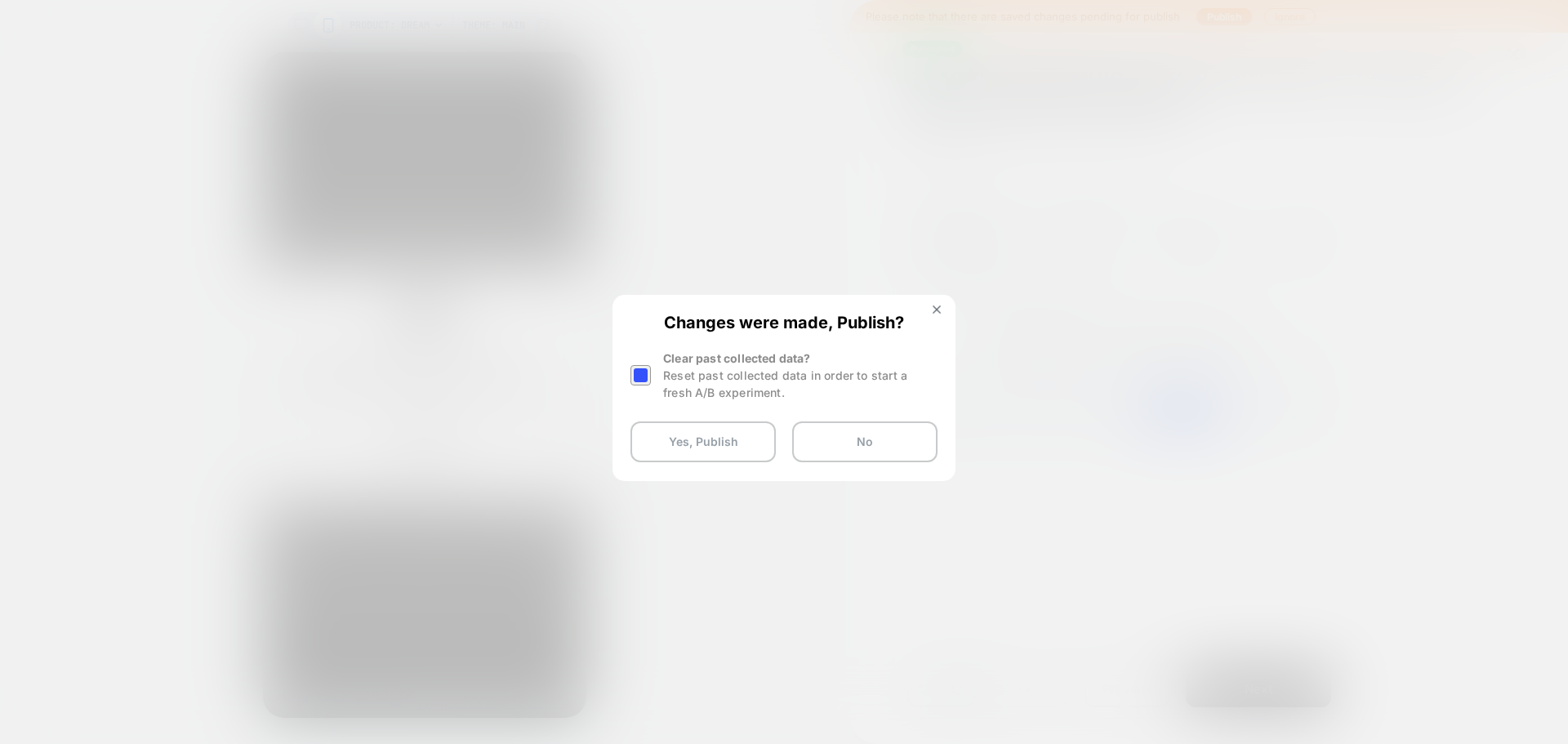
click at [639, 377] on div at bounding box center [641, 375] width 20 height 20
click at [655, 436] on button "Yes, Publish" at bounding box center [703, 442] width 145 height 41
